Goal: Task Accomplishment & Management: Manage account settings

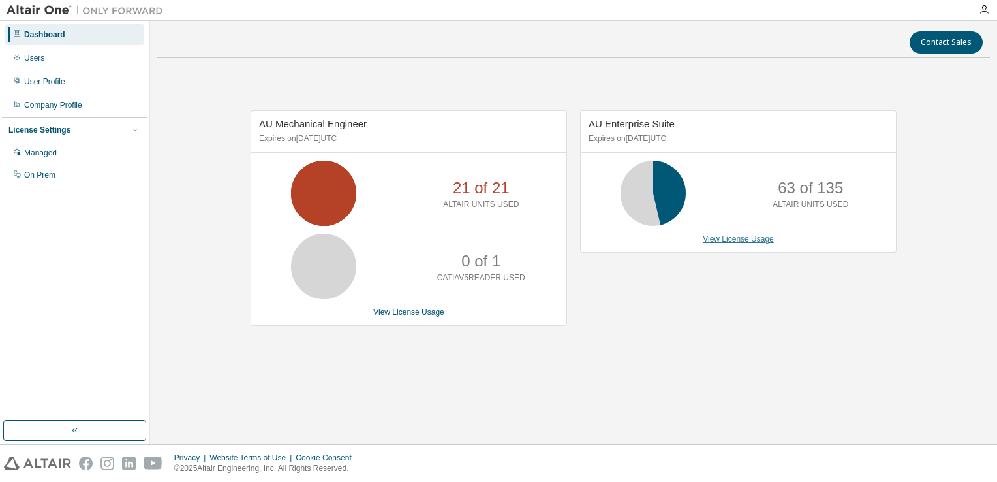
click at [736, 241] on link "View License Usage" at bounding box center [738, 238] width 71 height 9
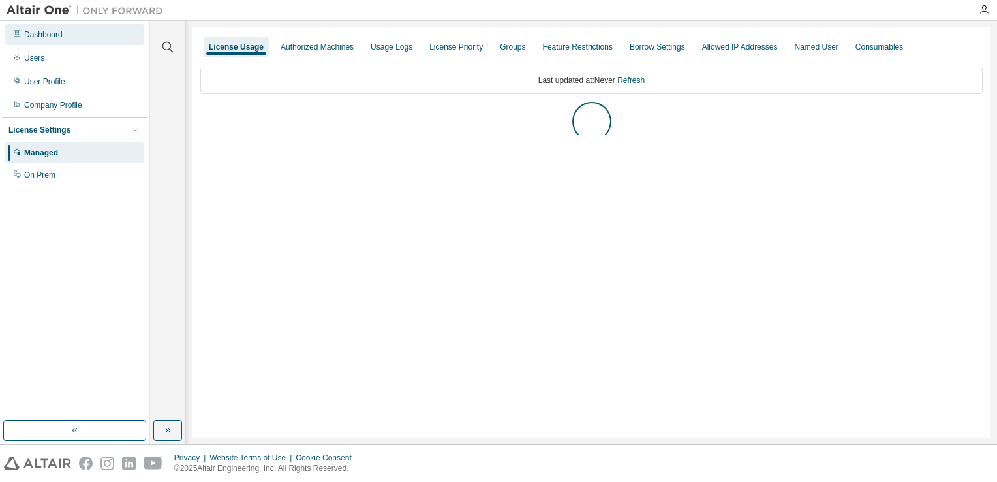
click at [61, 40] on div "Dashboard" at bounding box center [74, 34] width 139 height 21
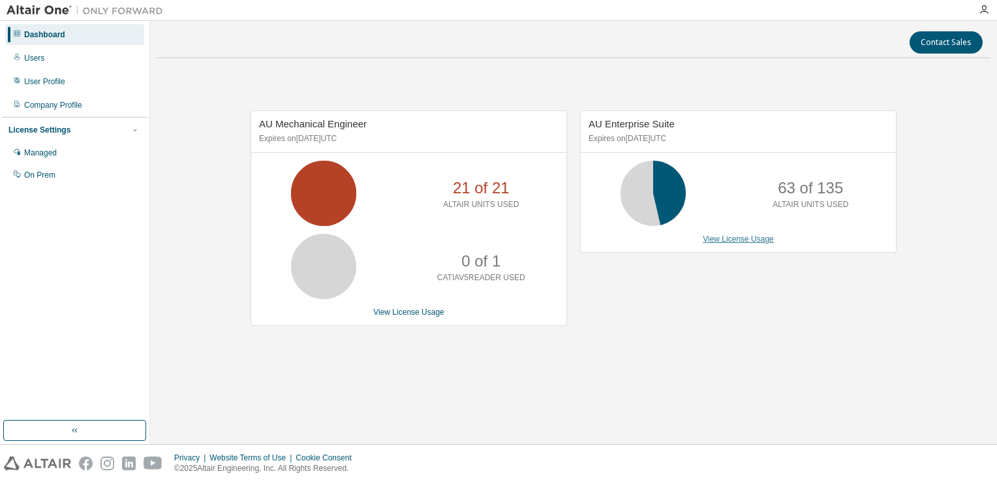
click at [708, 239] on link "View License Usage" at bounding box center [738, 238] width 71 height 9
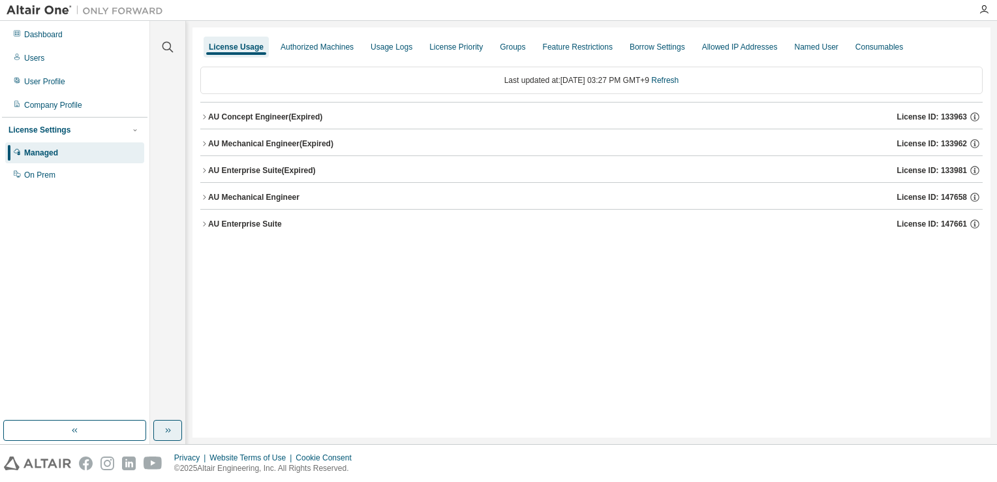
click at [172, 434] on icon "button" at bounding box center [168, 430] width 10 height 10
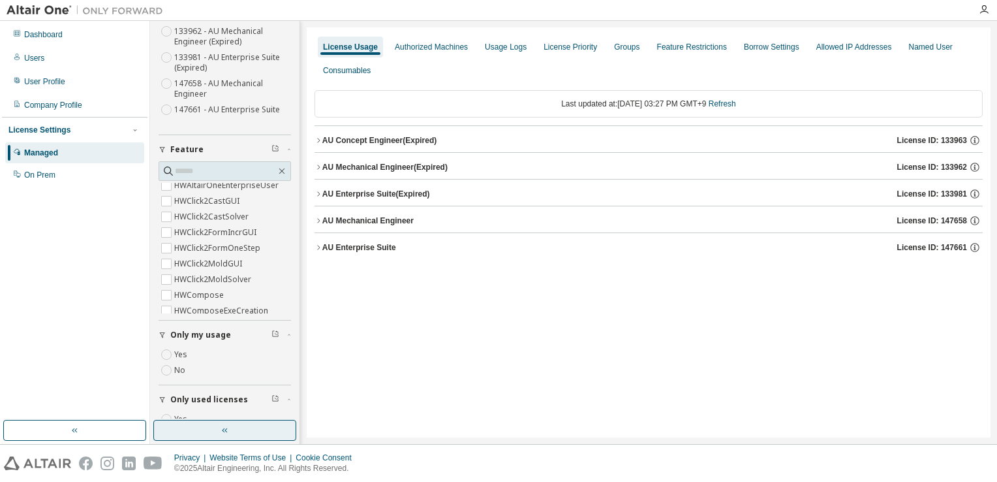
scroll to position [131, 0]
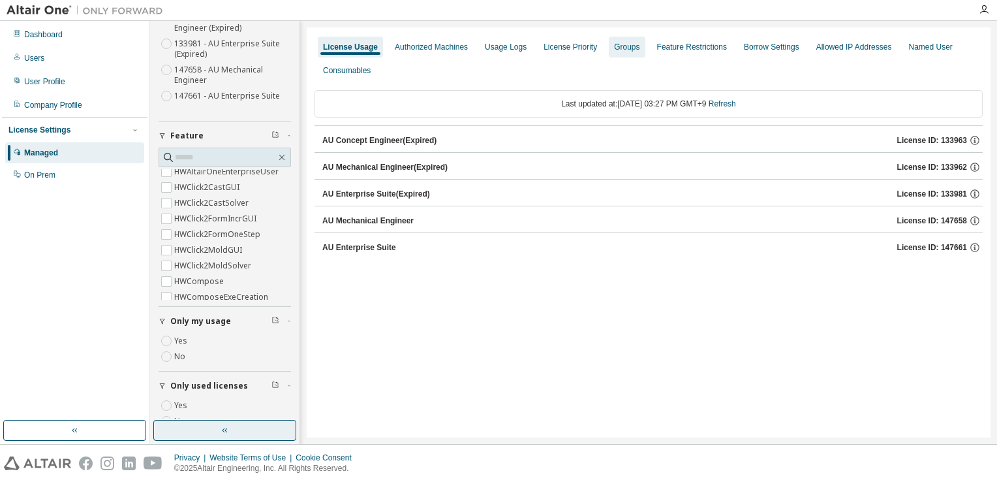
click at [627, 55] on div "Groups" at bounding box center [627, 47] width 36 height 21
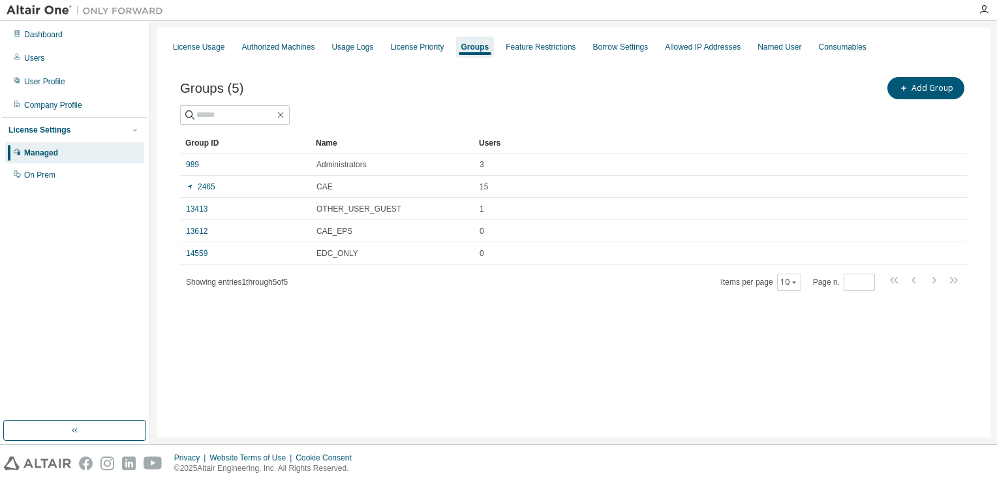
click at [627, 55] on div "Borrow Settings" at bounding box center [621, 47] width 66 height 21
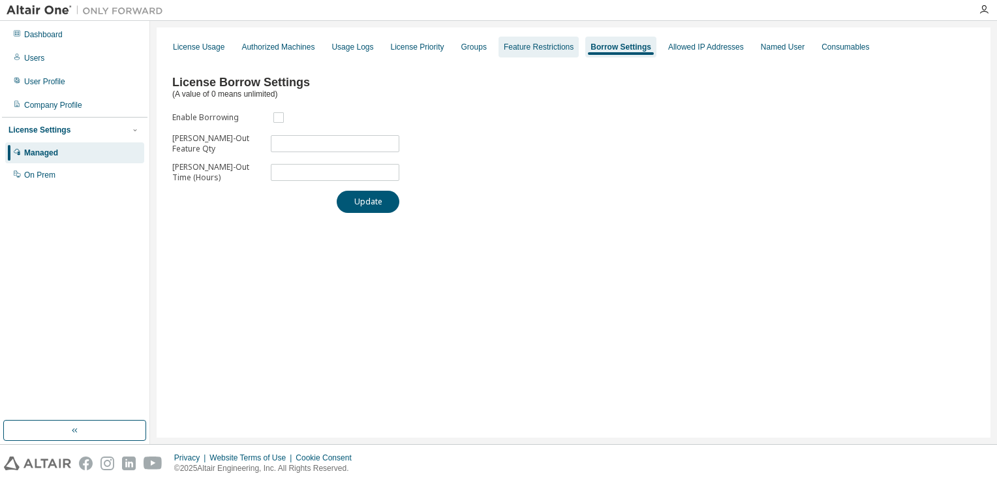
click at [543, 54] on div "Feature Restrictions" at bounding box center [539, 47] width 80 height 21
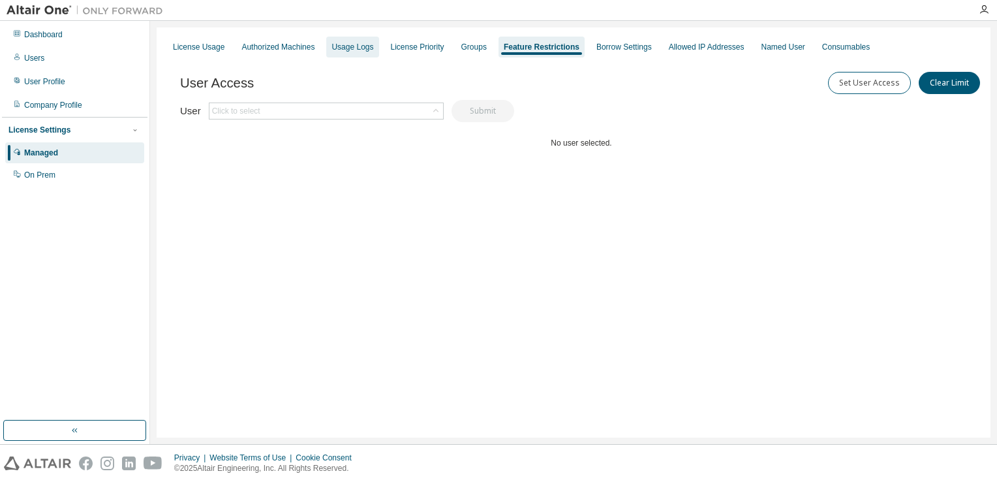
click at [364, 49] on div "Usage Logs" at bounding box center [353, 47] width 42 height 10
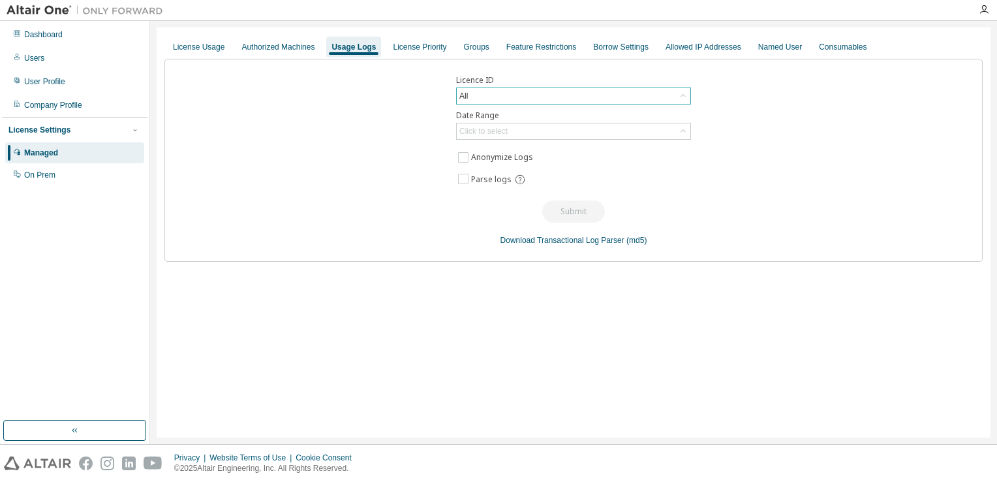
click at [510, 90] on div "All" at bounding box center [574, 96] width 234 height 16
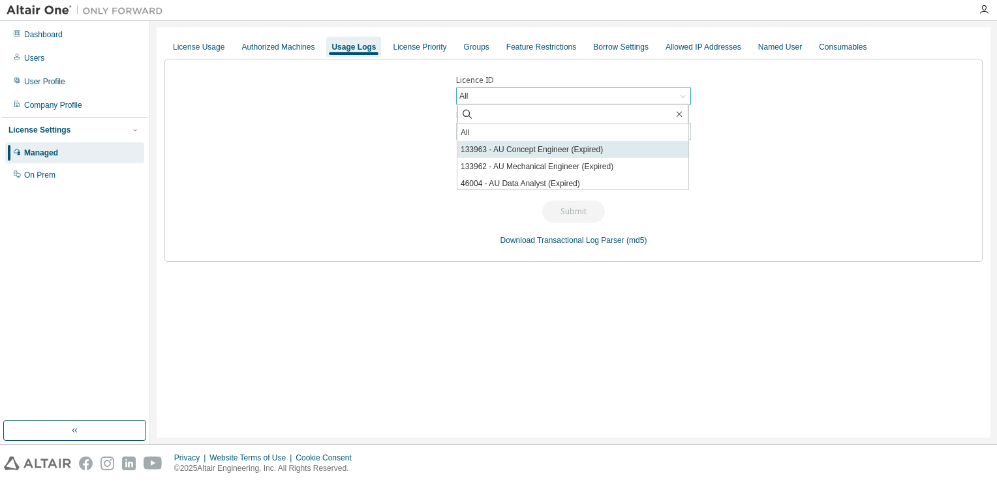
click at [506, 152] on li "133963 - AU Concept Engineer (Expired)" at bounding box center [573, 149] width 231 height 17
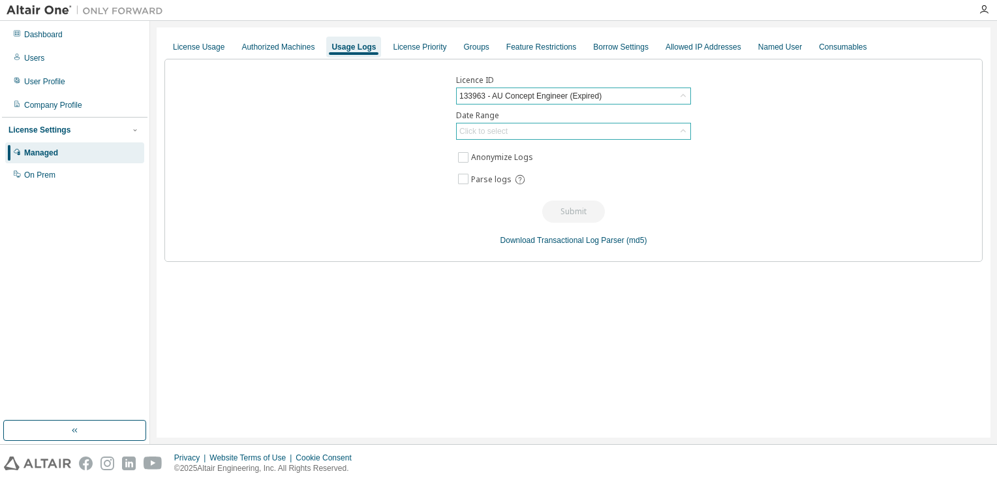
click at [599, 134] on div "Click to select" at bounding box center [574, 131] width 234 height 16
